Goal: Book appointment/travel/reservation

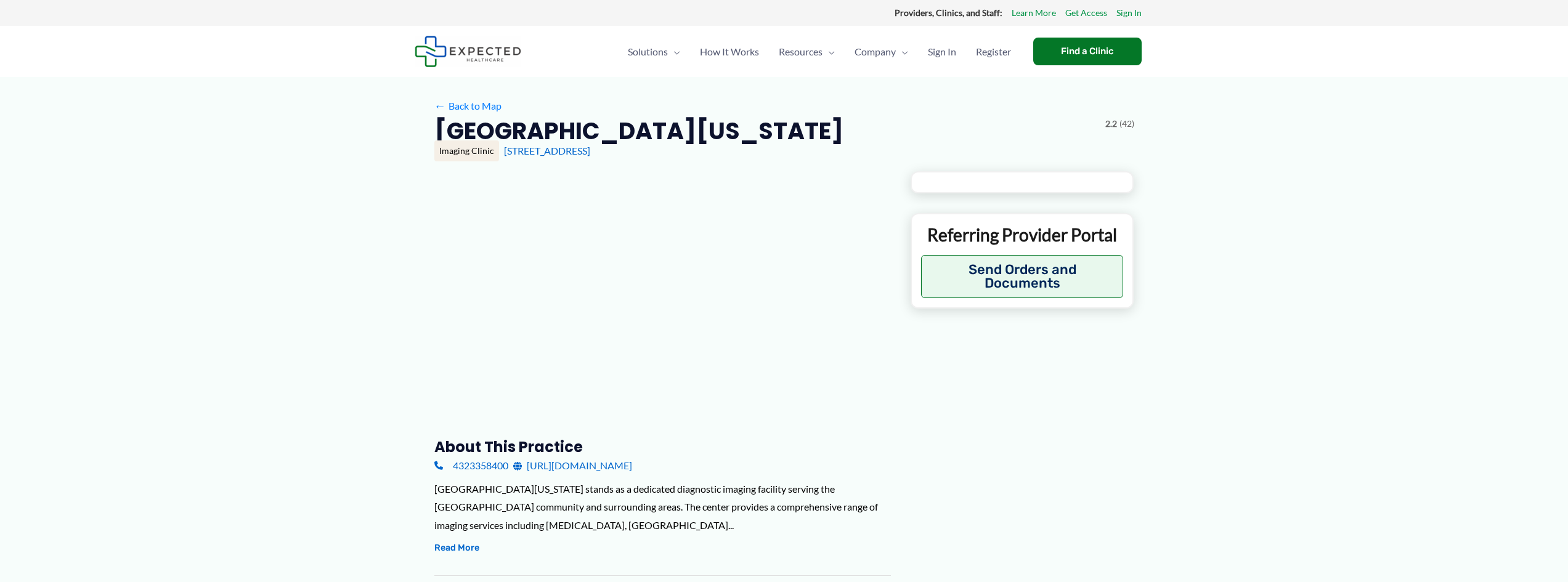
type input "**********"
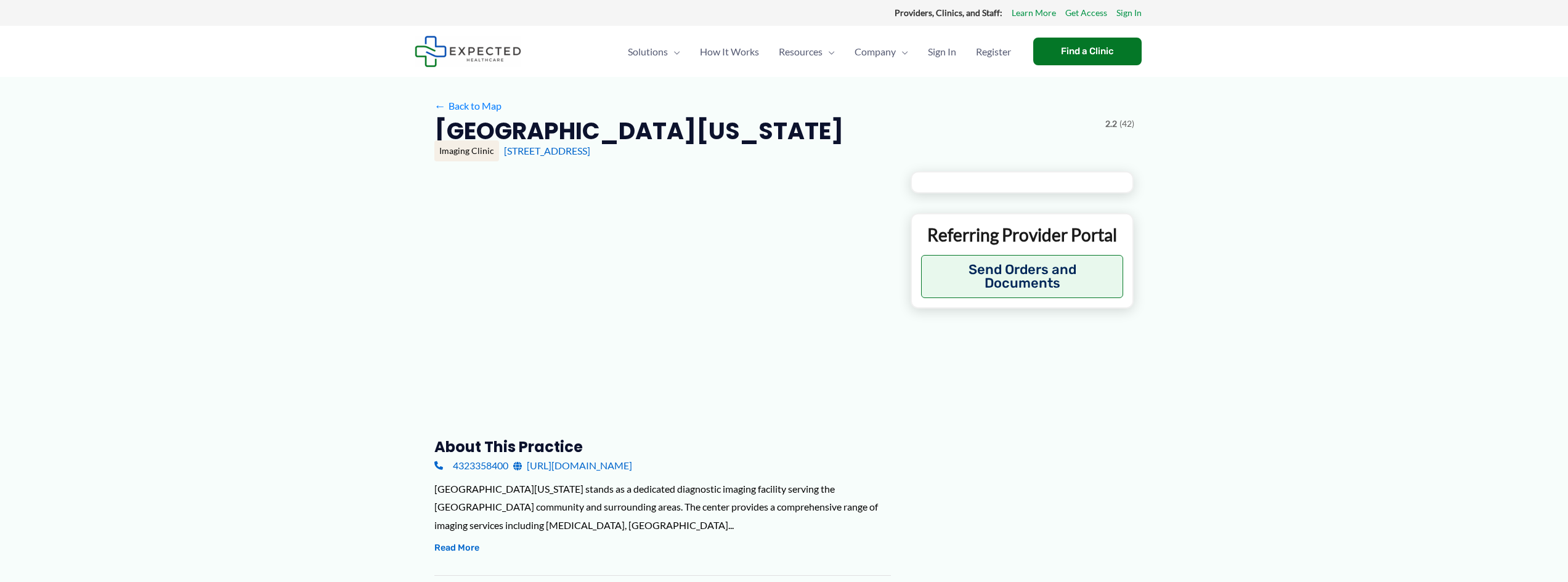
type input "**********"
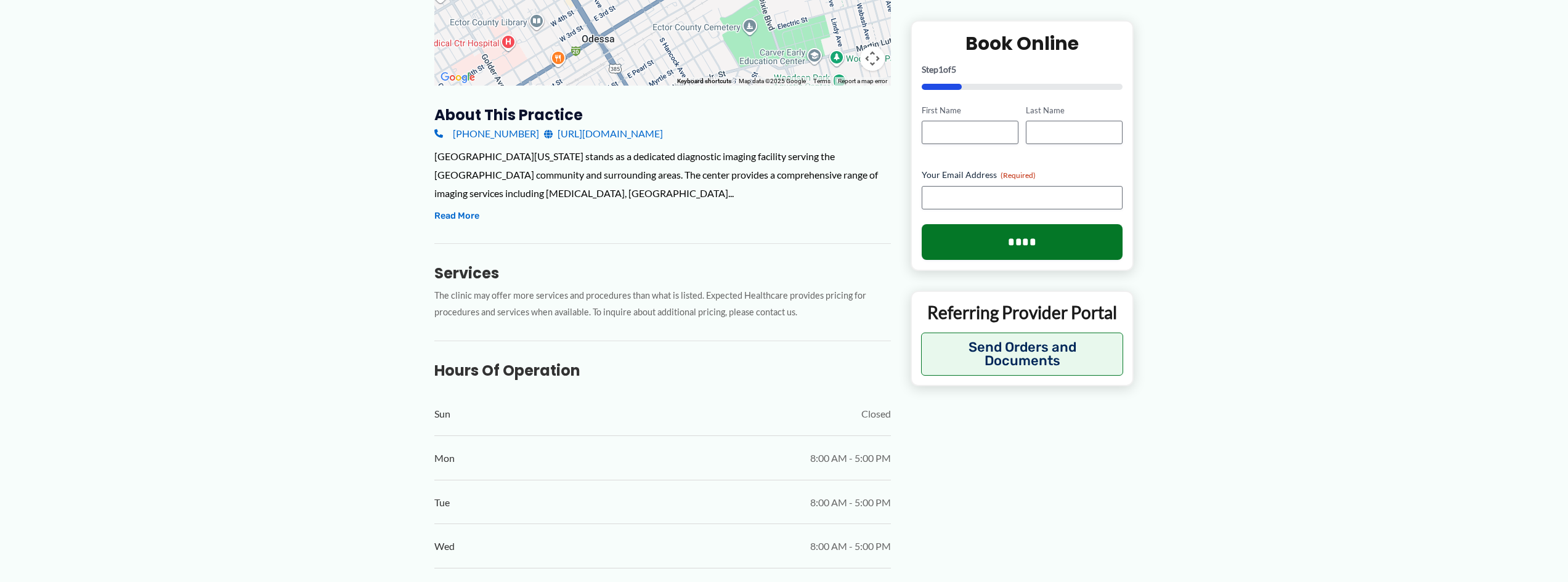
scroll to position [321, 0]
